Goal: Task Accomplishment & Management: Manage account settings

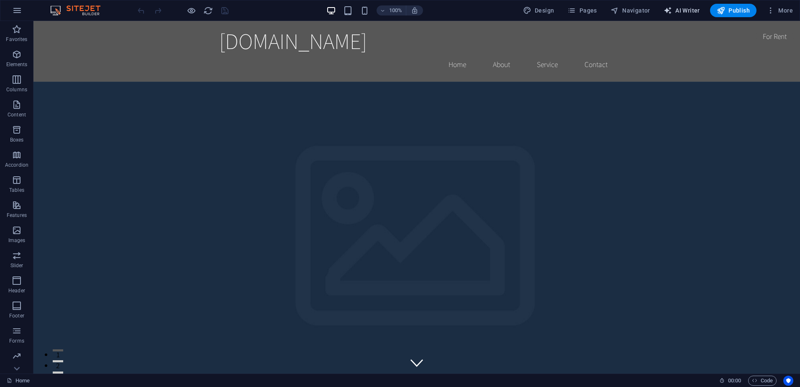
click at [685, 8] on span "AI Writer" at bounding box center [682, 10] width 36 height 8
select select "English"
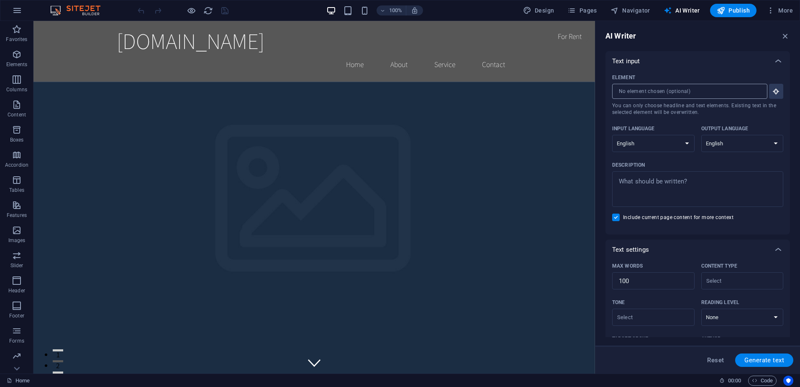
click at [725, 88] on input "Element ​ You can only choose headline and text elements. Existing text in the …" at bounding box center [686, 91] width 149 height 15
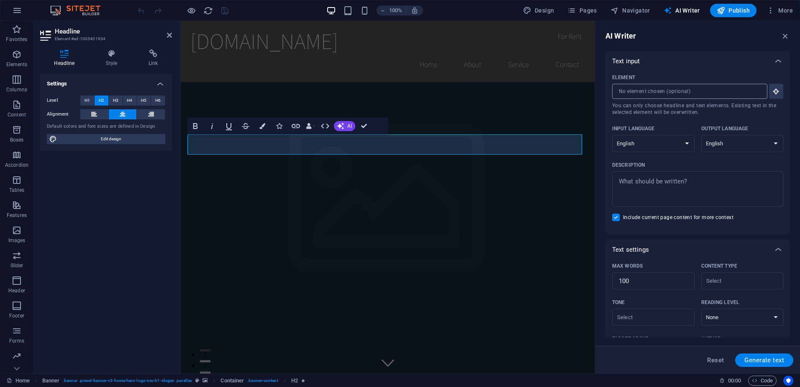
click at [703, 87] on input "Element ​ You can only choose headline and text elements. Existing text in the …" at bounding box center [686, 91] width 149 height 15
click at [275, 233] on figure at bounding box center [388, 258] width 414 height 352
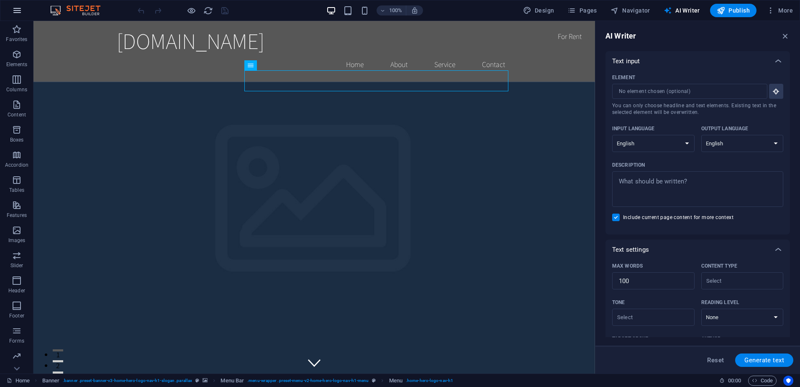
click at [17, 14] on icon "button" at bounding box center [17, 10] width 10 height 10
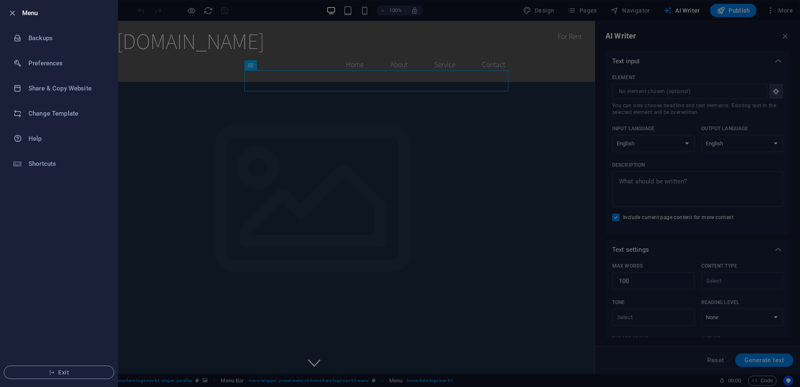
click at [329, 164] on div at bounding box center [400, 193] width 800 height 387
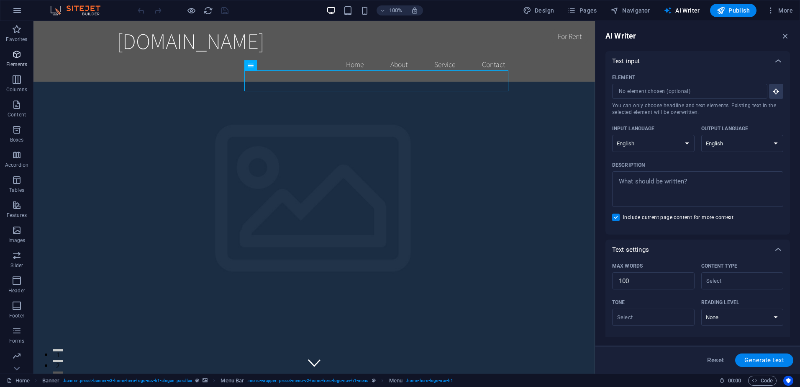
click at [17, 63] on p "Elements" at bounding box center [16, 64] width 21 height 7
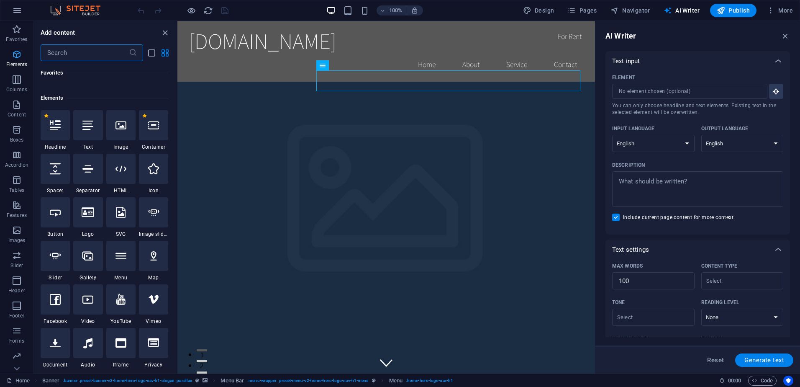
scroll to position [89, 0]
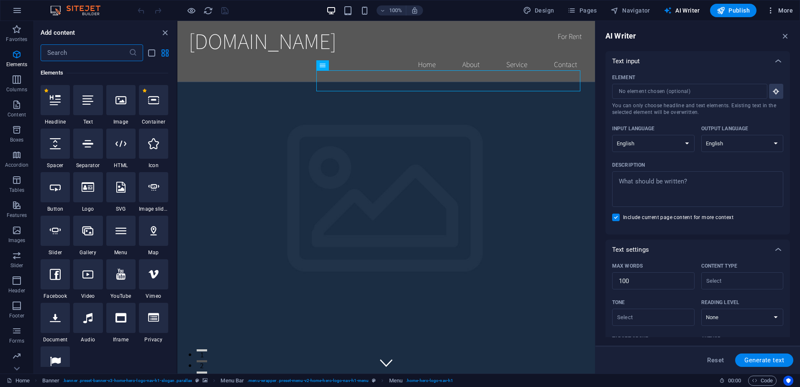
click at [774, 13] on icon "button" at bounding box center [771, 10] width 8 height 8
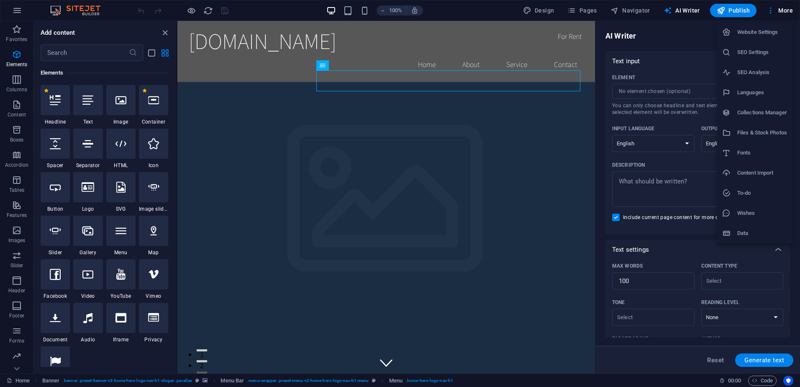
click at [556, 5] on div at bounding box center [400, 193] width 800 height 387
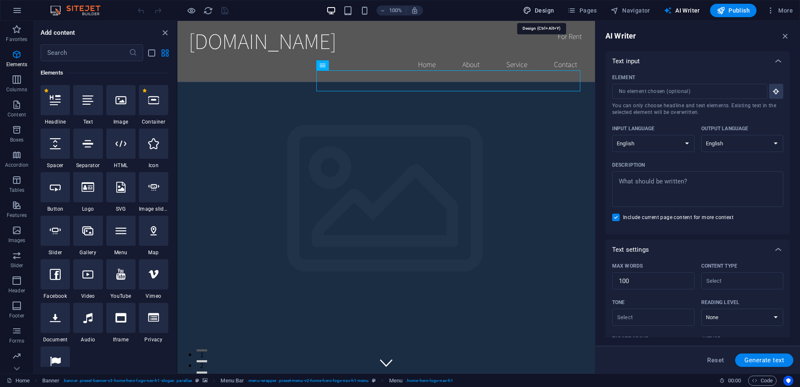
click at [549, 11] on span "Design" at bounding box center [538, 10] width 31 height 8
select select "rem"
select select "200"
select select "px"
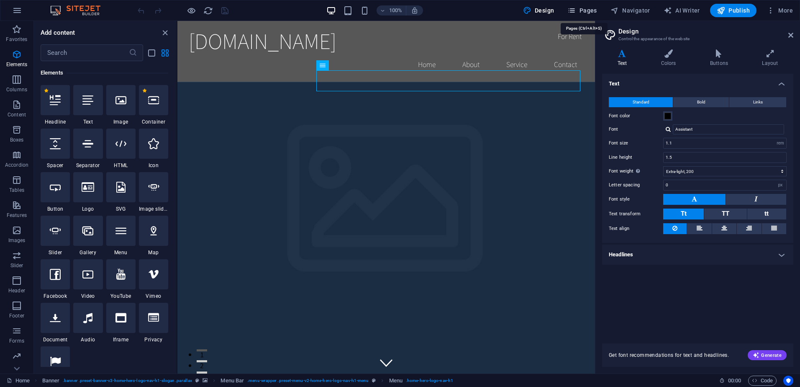
click at [591, 11] on span "Pages" at bounding box center [582, 10] width 29 height 8
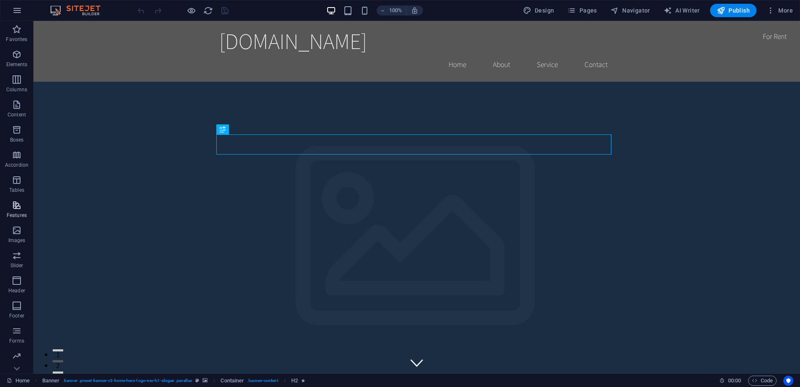
click at [11, 212] on p "Features" at bounding box center [17, 215] width 20 height 7
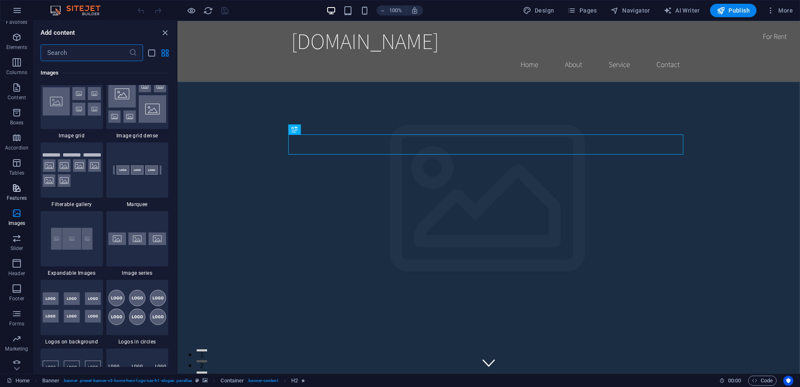
scroll to position [24, 0]
click at [8, 353] on span "Collections" at bounding box center [16, 362] width 33 height 20
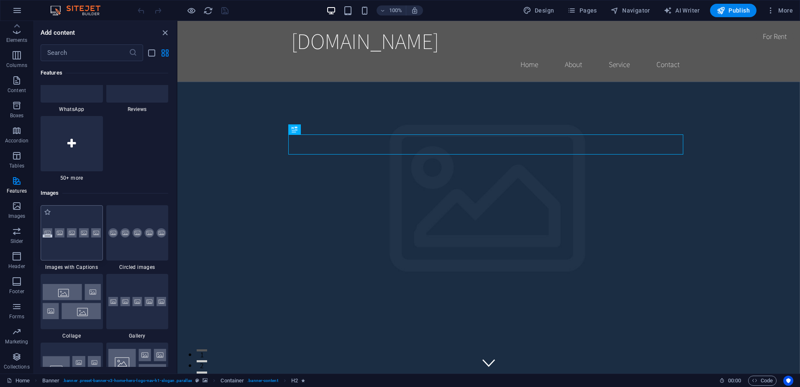
scroll to position [4063, 0]
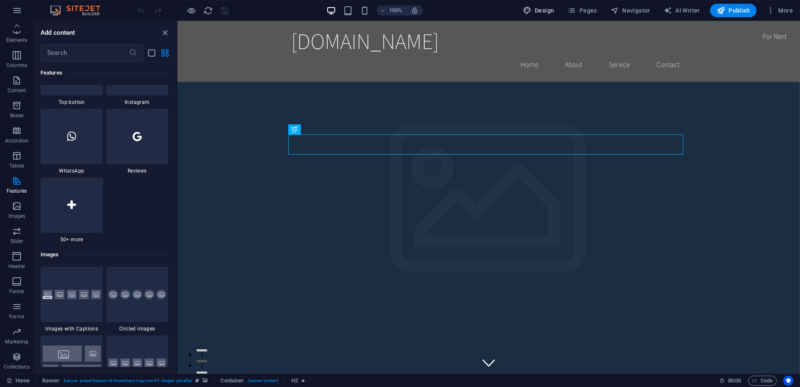
click at [544, 13] on span "Design" at bounding box center [538, 10] width 31 height 8
select select "rem"
select select "200"
select select "px"
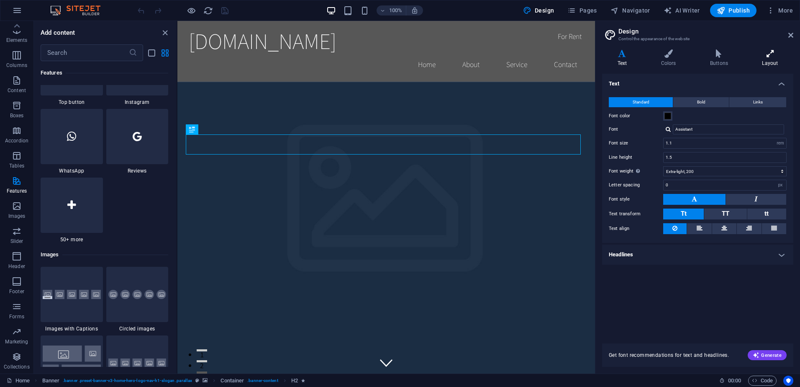
click at [776, 58] on h4 "Layout" at bounding box center [770, 58] width 46 height 18
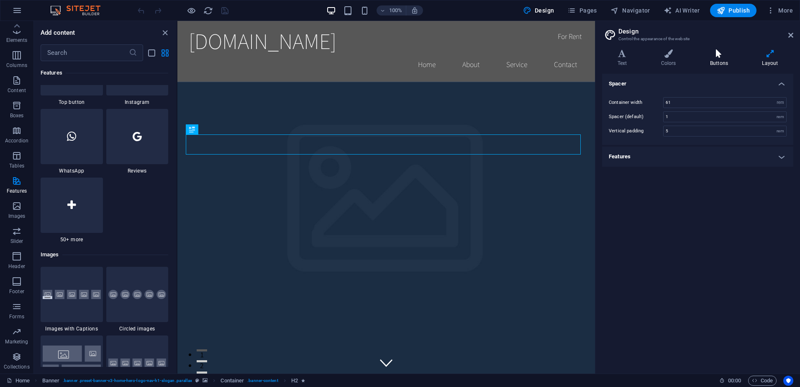
click at [728, 55] on icon at bounding box center [719, 53] width 49 height 8
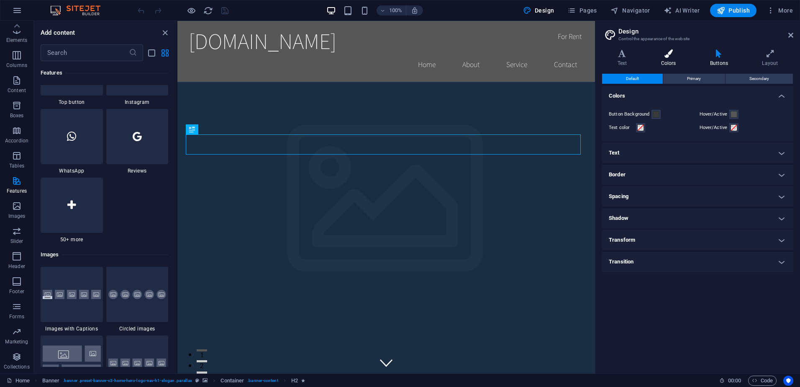
click at [664, 54] on icon at bounding box center [669, 53] width 46 height 8
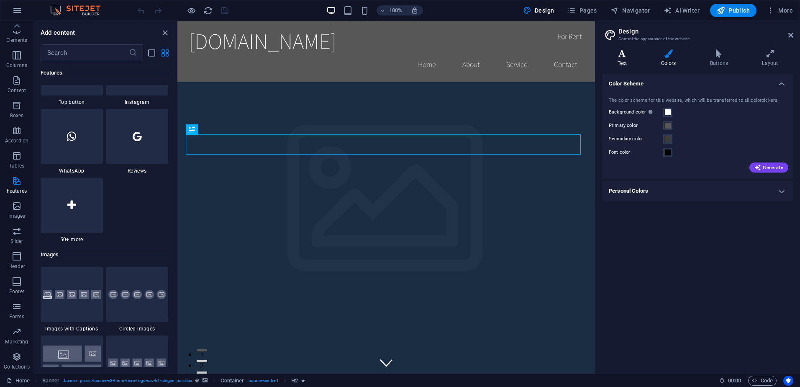
click at [627, 56] on icon at bounding box center [622, 53] width 40 height 8
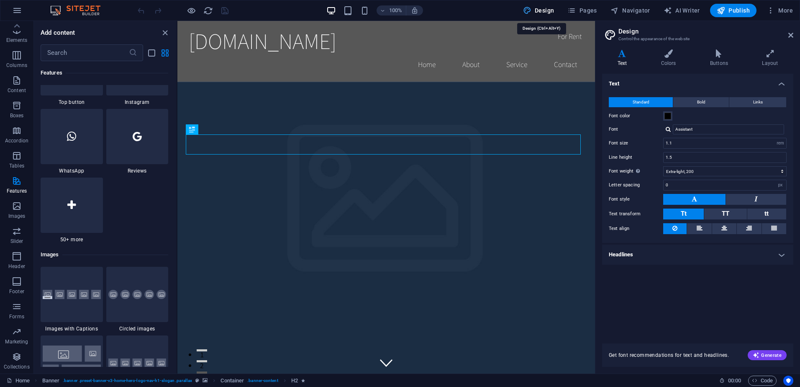
click at [527, 7] on icon "button" at bounding box center [527, 10] width 8 height 8
click at [555, 5] on button "Design" at bounding box center [539, 10] width 38 height 13
click at [639, 36] on h3 "Control the appearance of the website" at bounding box center [698, 39] width 158 height 8
click at [797, 32] on aside "Design Control the appearance of the website Variants Text Colors Buttons Layou…" at bounding box center [697, 197] width 205 height 352
click at [793, 32] on icon at bounding box center [791, 35] width 5 height 7
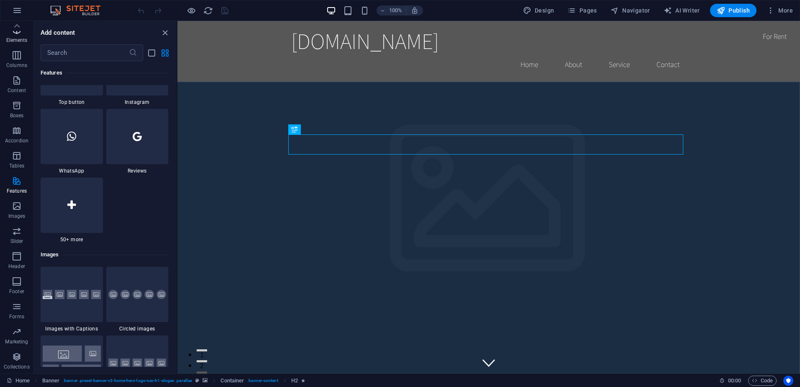
click at [10, 33] on span "Elements" at bounding box center [16, 35] width 33 height 20
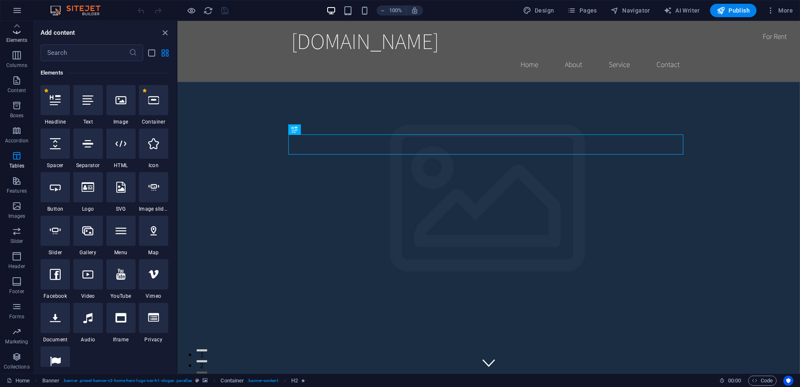
scroll to position [89, 0]
click at [24, 381] on link "Home" at bounding box center [18, 381] width 23 height 10
click at [696, 8] on span "AI Writer" at bounding box center [682, 10] width 36 height 8
select select "English"
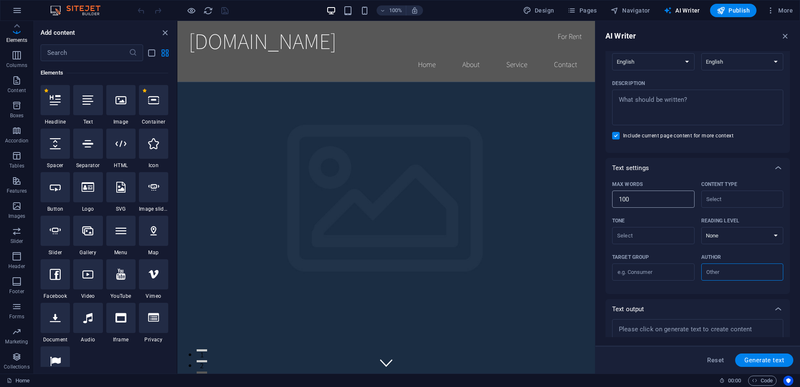
scroll to position [69, 0]
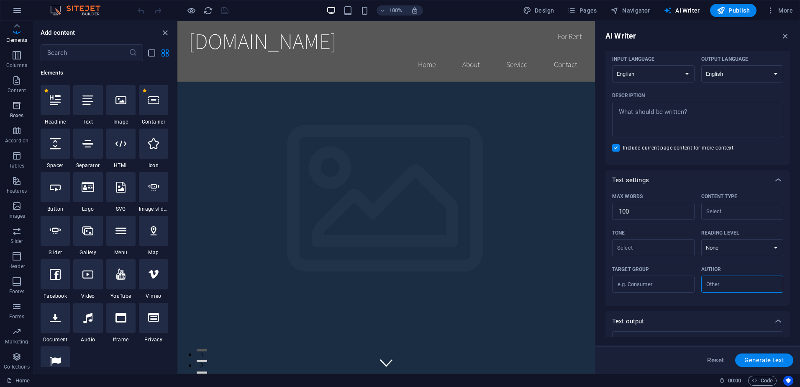
click at [19, 113] on p "Boxes" at bounding box center [17, 115] width 14 height 7
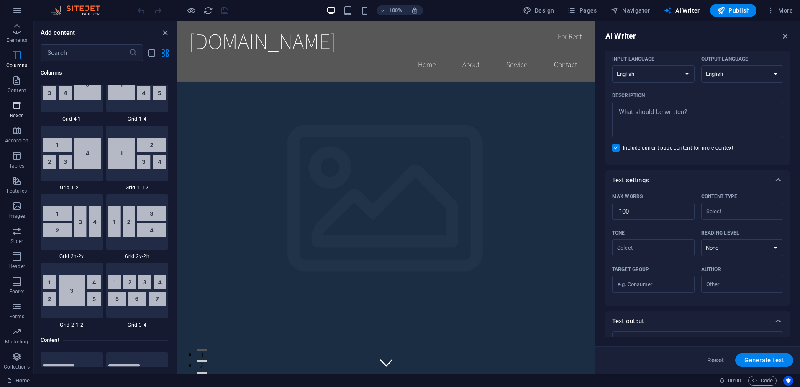
scroll to position [2309, 0]
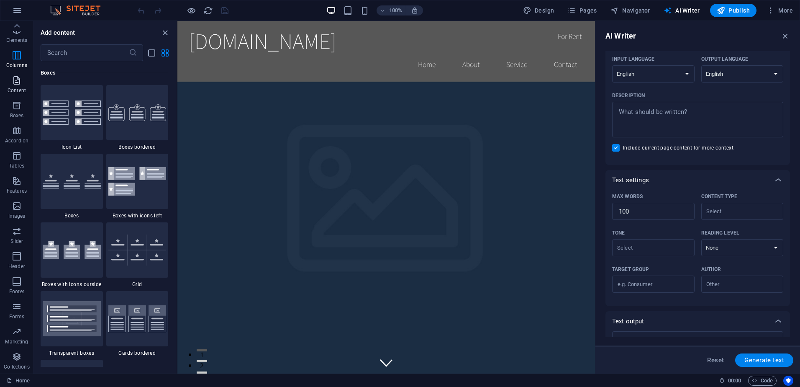
click at [18, 91] on p "Content" at bounding box center [17, 90] width 18 height 7
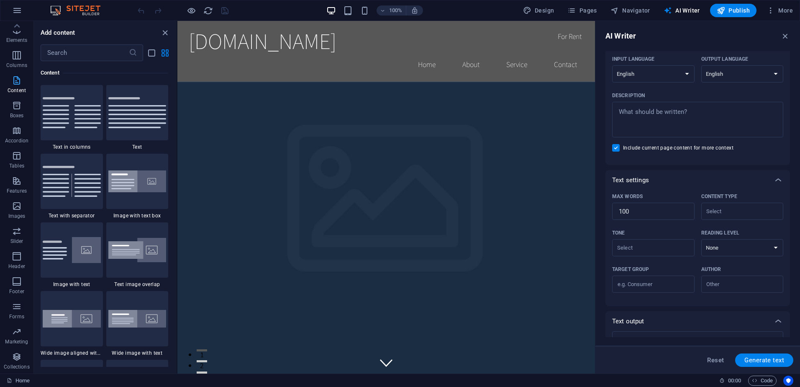
scroll to position [1465, 0]
click at [18, 59] on icon "button" at bounding box center [17, 55] width 10 height 10
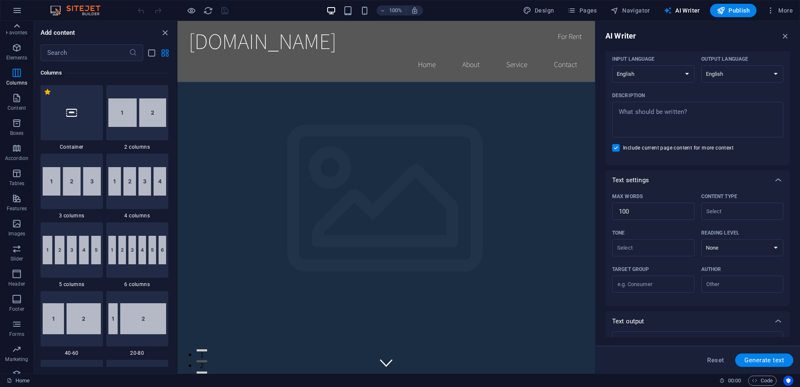
scroll to position [0, 0]
click at [21, 32] on icon "button" at bounding box center [17, 29] width 10 height 10
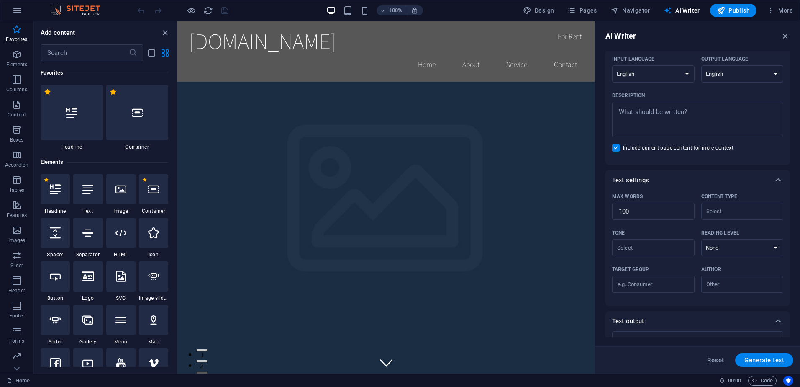
click at [72, 8] on img at bounding box center [79, 10] width 63 height 10
click at [94, 5] on img at bounding box center [79, 10] width 63 height 10
click at [212, 8] on icon "reload" at bounding box center [208, 11] width 10 height 10
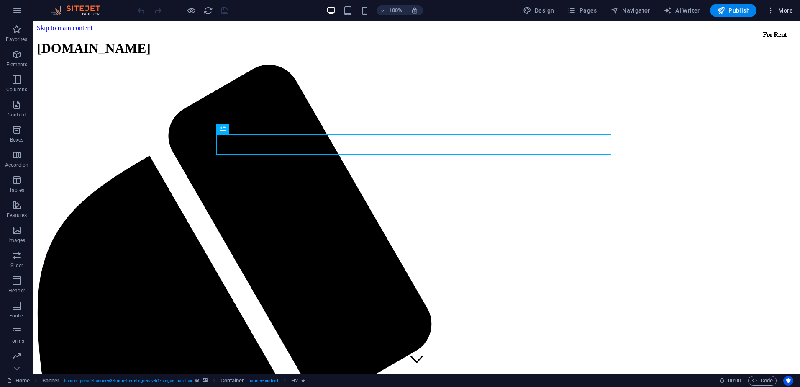
click at [783, 5] on button "More" at bounding box center [780, 10] width 33 height 13
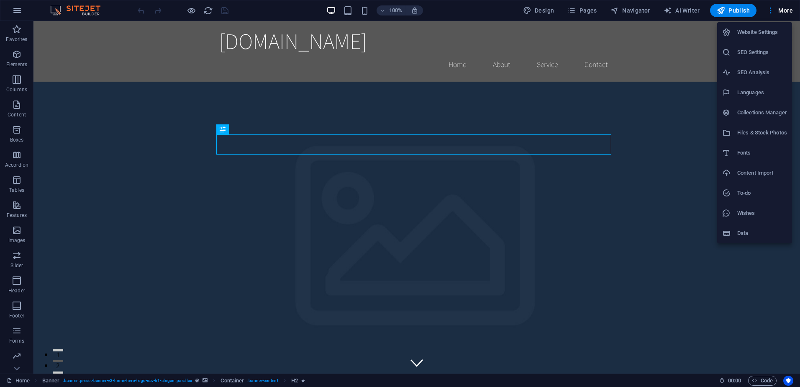
click at [772, 36] on h6 "Website Settings" at bounding box center [763, 32] width 50 height 10
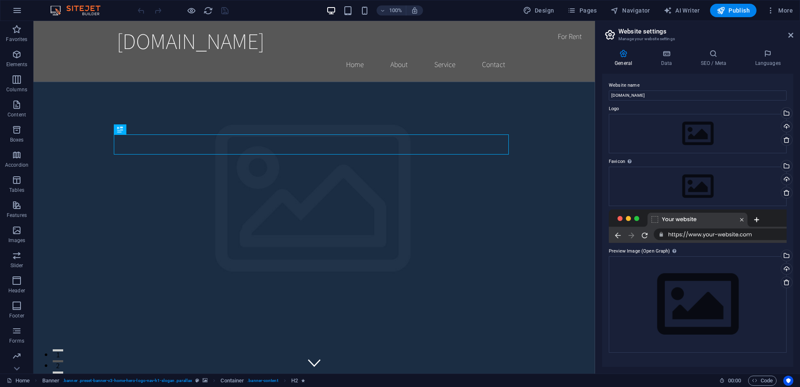
click at [632, 3] on div "100% Design Pages Navigator AI Writer Publish More" at bounding box center [400, 10] width 800 height 20
click at [632, 6] on span "Navigator" at bounding box center [631, 10] width 40 height 8
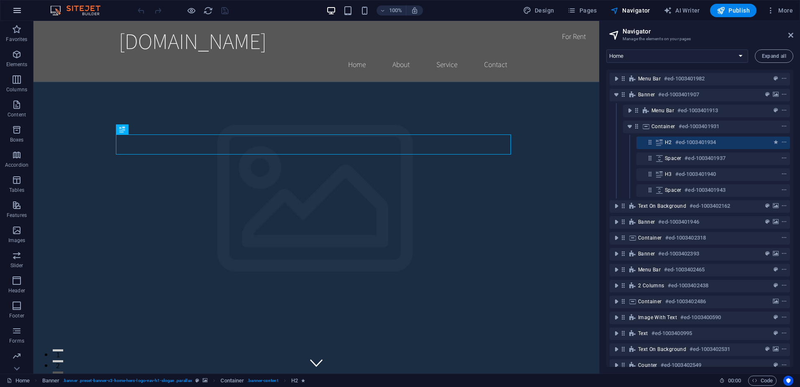
click at [20, 14] on icon "button" at bounding box center [17, 10] width 10 height 10
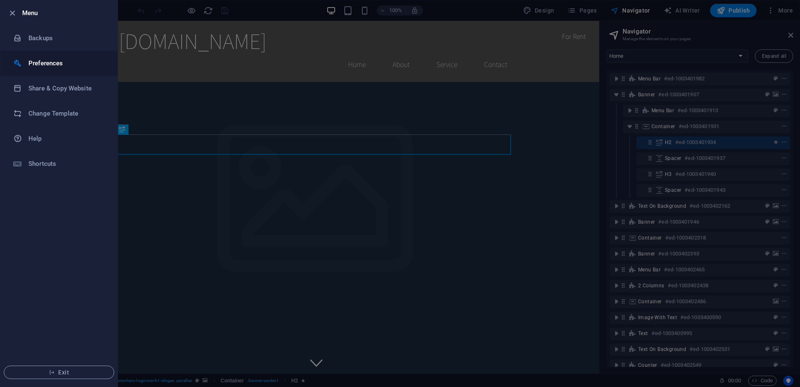
click at [43, 56] on li "Preferences" at bounding box center [58, 63] width 117 height 25
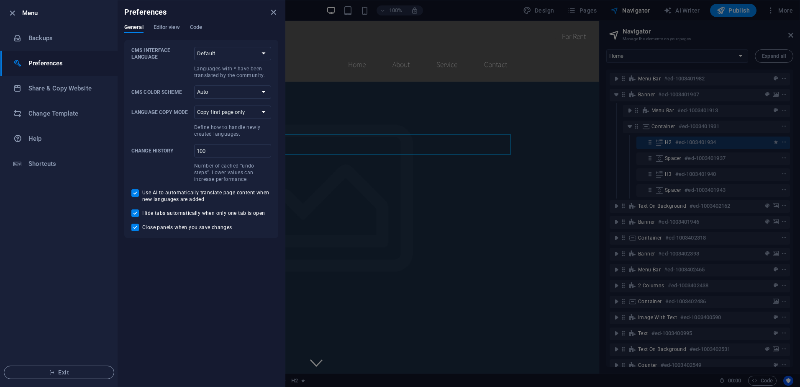
click at [160, 23] on div "Preferences" at bounding box center [201, 11] width 167 height 23
click at [161, 28] on span "Editor view" at bounding box center [167, 28] width 26 height 12
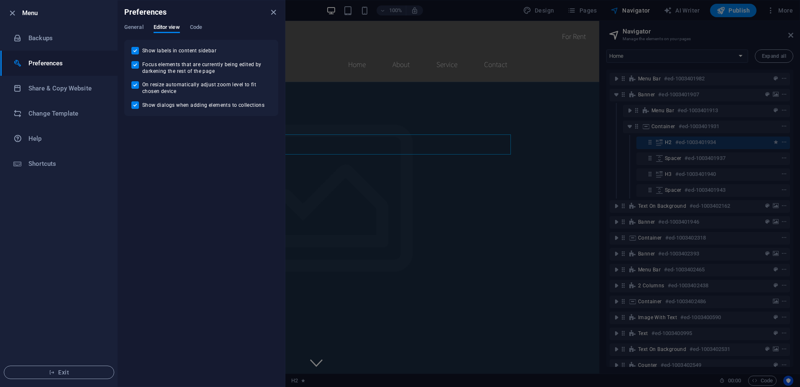
click at [208, 22] on div "Preferences" at bounding box center [201, 11] width 167 height 23
click at [185, 29] on div "General Editor view Code" at bounding box center [201, 32] width 154 height 16
click at [198, 26] on span "Code" at bounding box center [196, 28] width 12 height 12
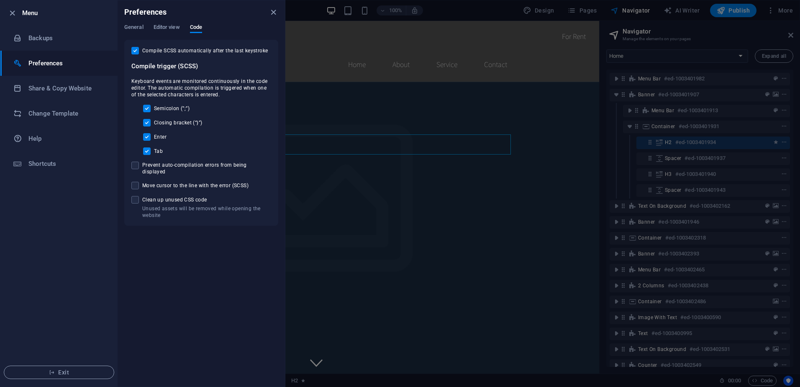
click at [133, 23] on div "Preferences General Editor view Code CMS Interface Language Default Deutsch Eng…" at bounding box center [201, 193] width 167 height 386
click at [135, 25] on span "General" at bounding box center [133, 28] width 19 height 12
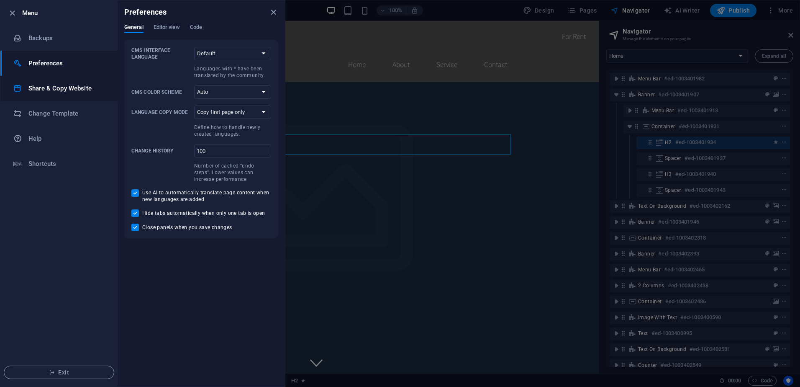
click at [81, 83] on h6 "Share & Copy Website" at bounding box center [66, 88] width 77 height 10
